Goal: Find specific page/section: Find specific page/section

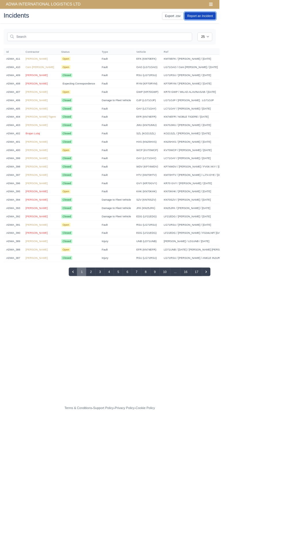
click at [276, 18] on link "Report an Incident" at bounding box center [257, 21] width 40 height 10
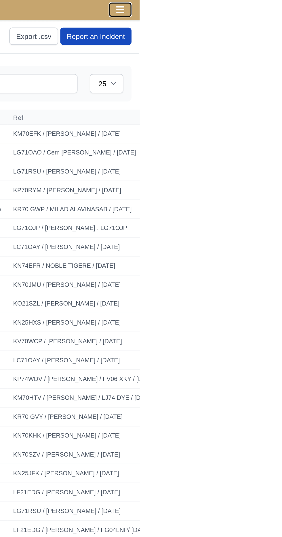
click at [272, 4] on icon "Toggle navigation" at bounding box center [271, 5] width 5 height 5
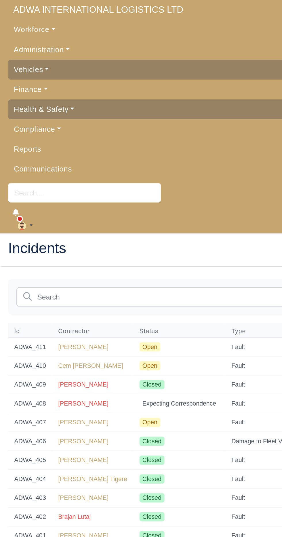
click at [27, 17] on link "Workforce" at bounding box center [141, 16] width 273 height 11
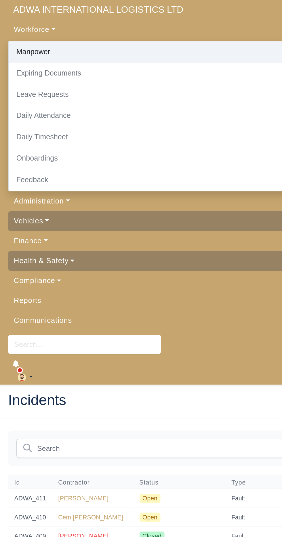
click at [26, 29] on link "Manpower" at bounding box center [141, 29] width 273 height 12
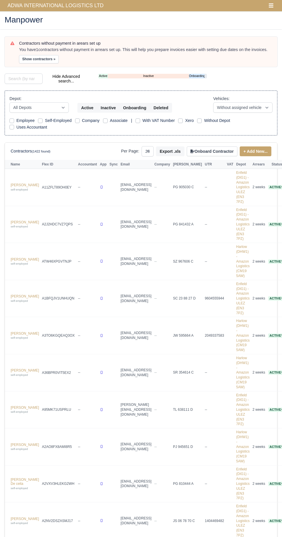
select select "25"
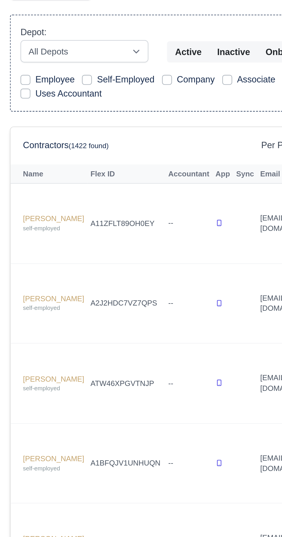
scroll to position [1, 0]
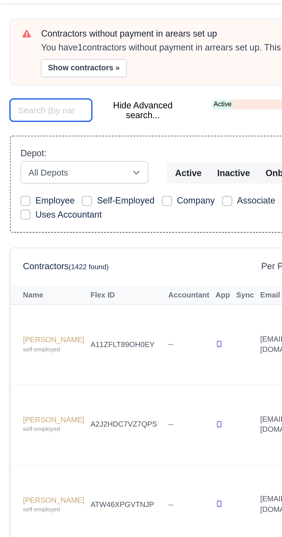
click at [23, 76] on input "search" at bounding box center [24, 77] width 38 height 10
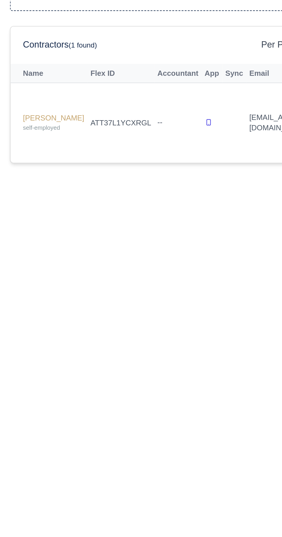
scroll to position [1, 0]
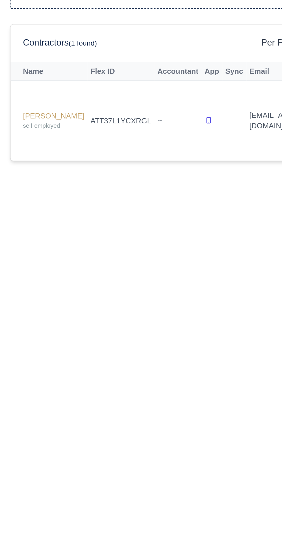
type input "[PERSON_NAME]"
click at [23, 183] on link "[PERSON_NAME] self-employed" at bounding box center [25, 187] width 29 height 8
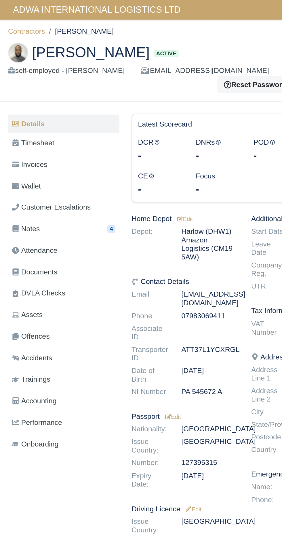
click at [12, 27] on img at bounding box center [11, 30] width 12 height 12
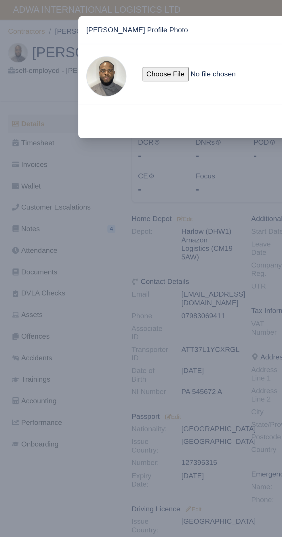
click at [61, 50] on span at bounding box center [61, 43] width 23 height 23
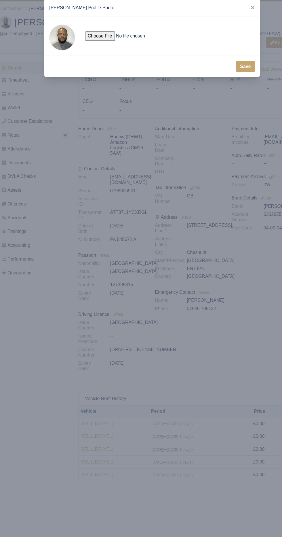
click at [97, 358] on div at bounding box center [141, 268] width 282 height 537
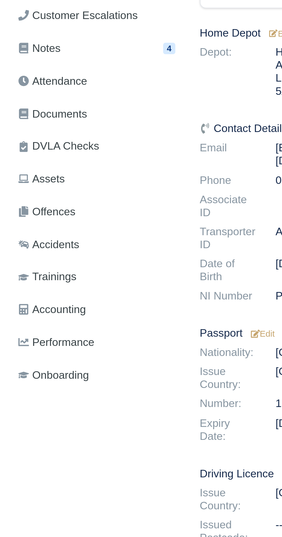
click at [29, 160] on link "Documents" at bounding box center [37, 155] width 64 height 11
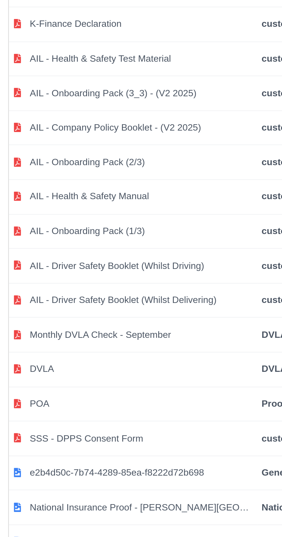
click at [110, 203] on td "AIL - Onboarding Pack (3_3) - (V2 2025)" at bounding box center [125, 202] width 86 height 13
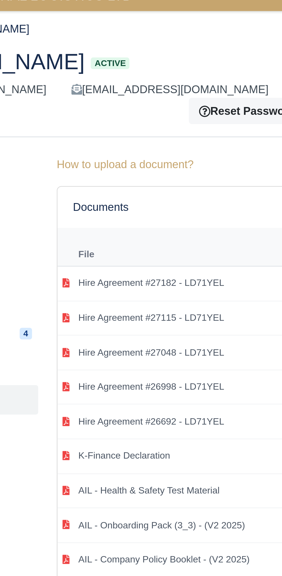
select select "custom"
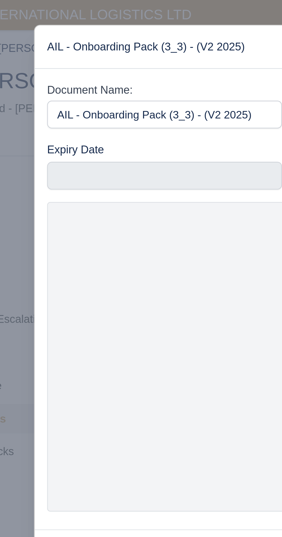
scroll to position [38, 0]
